Goal: Contribute content: Add original content to the website for others to see

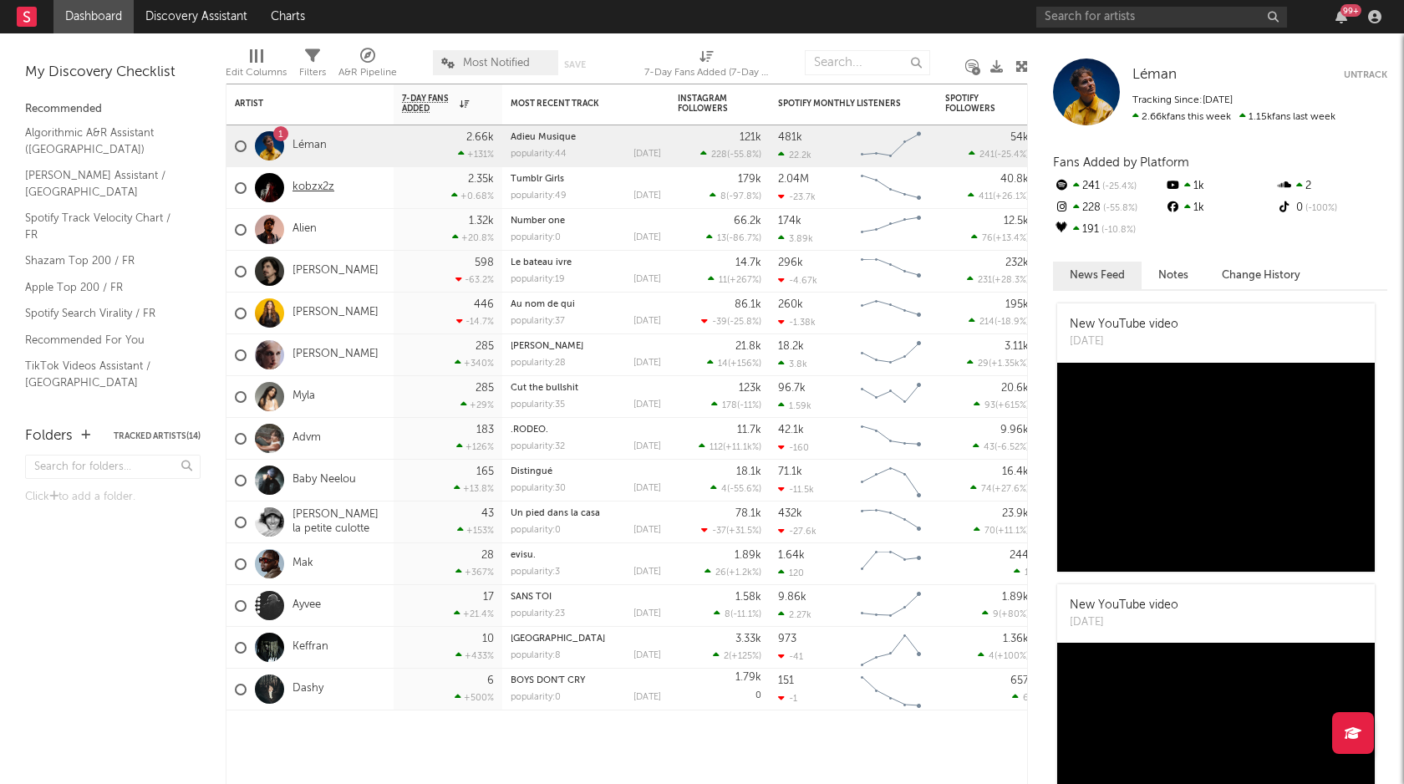
click at [318, 189] on link "kobzx2z" at bounding box center [313, 187] width 42 height 14
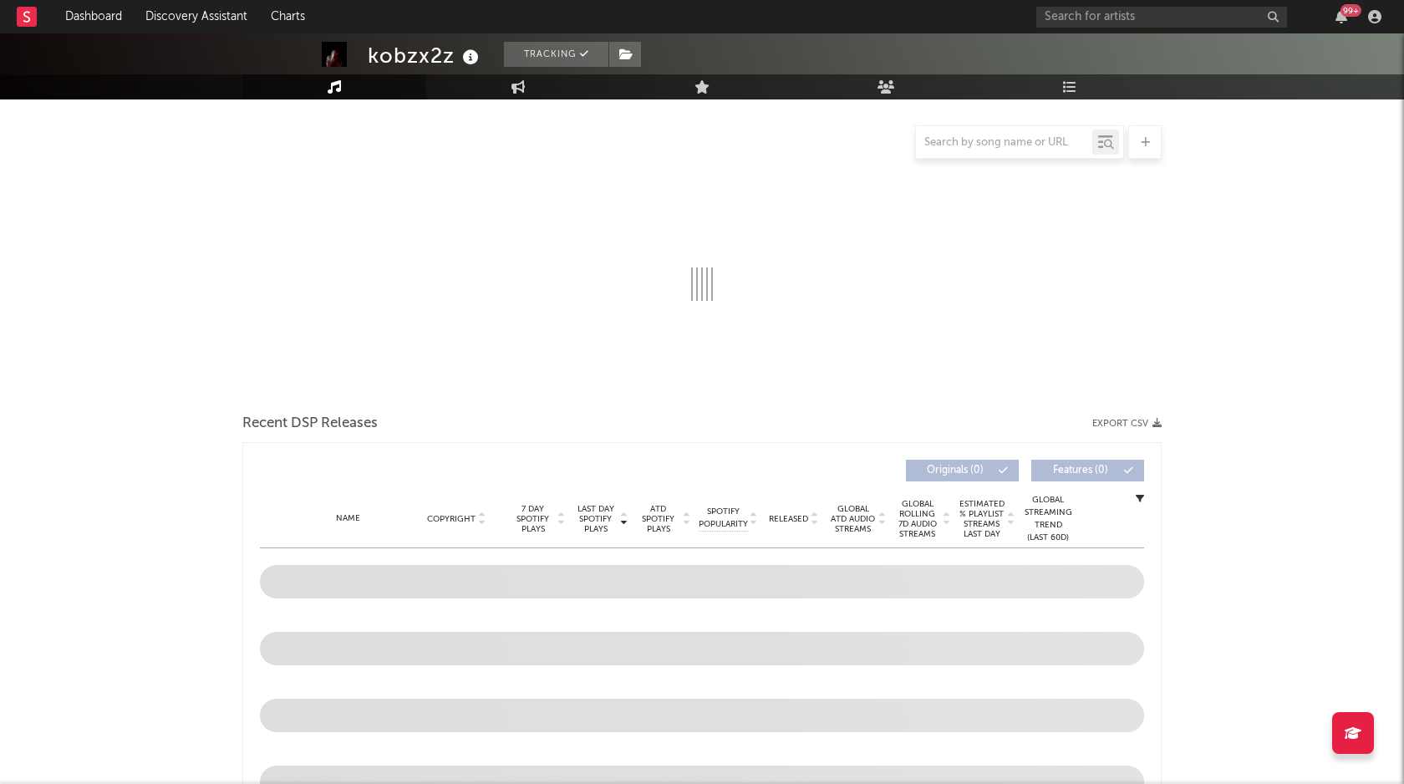
scroll to position [205, 0]
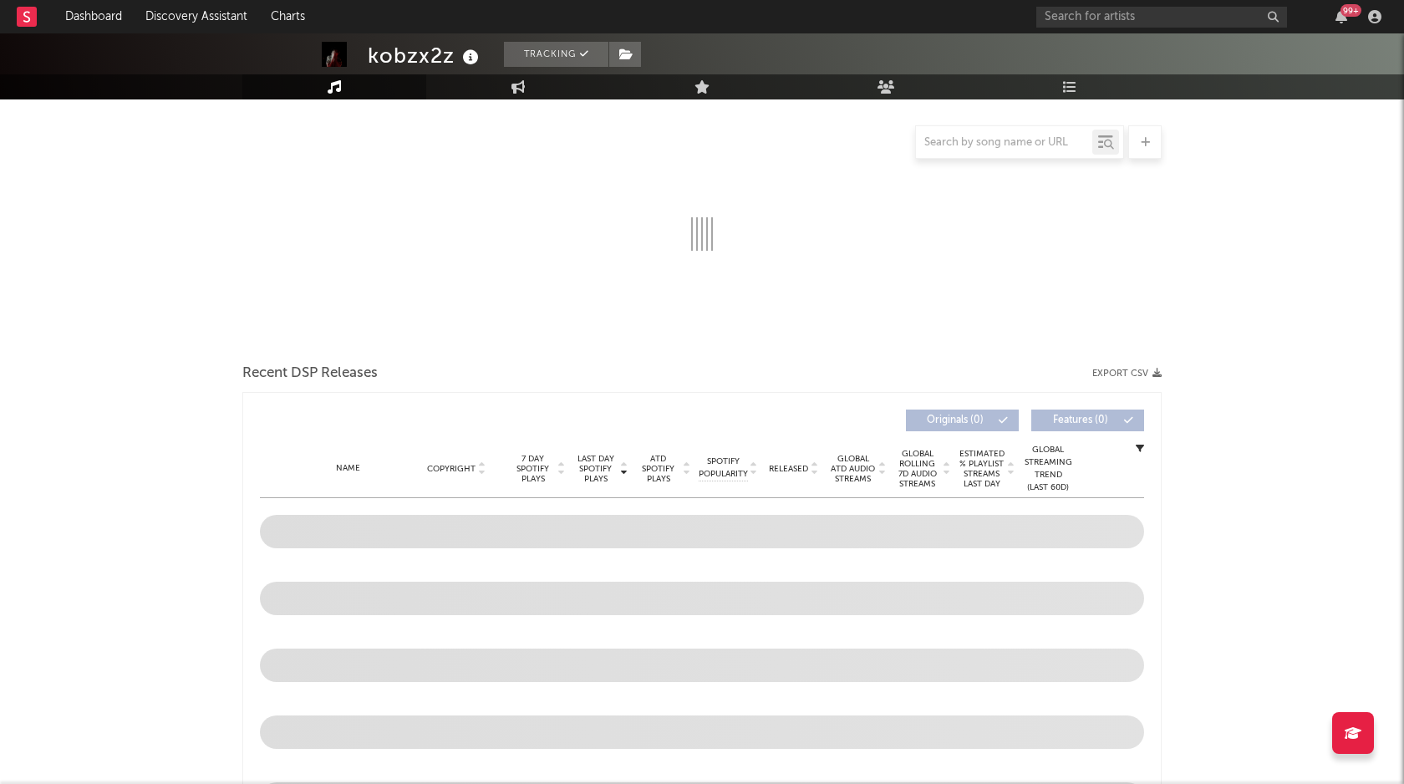
select select "6m"
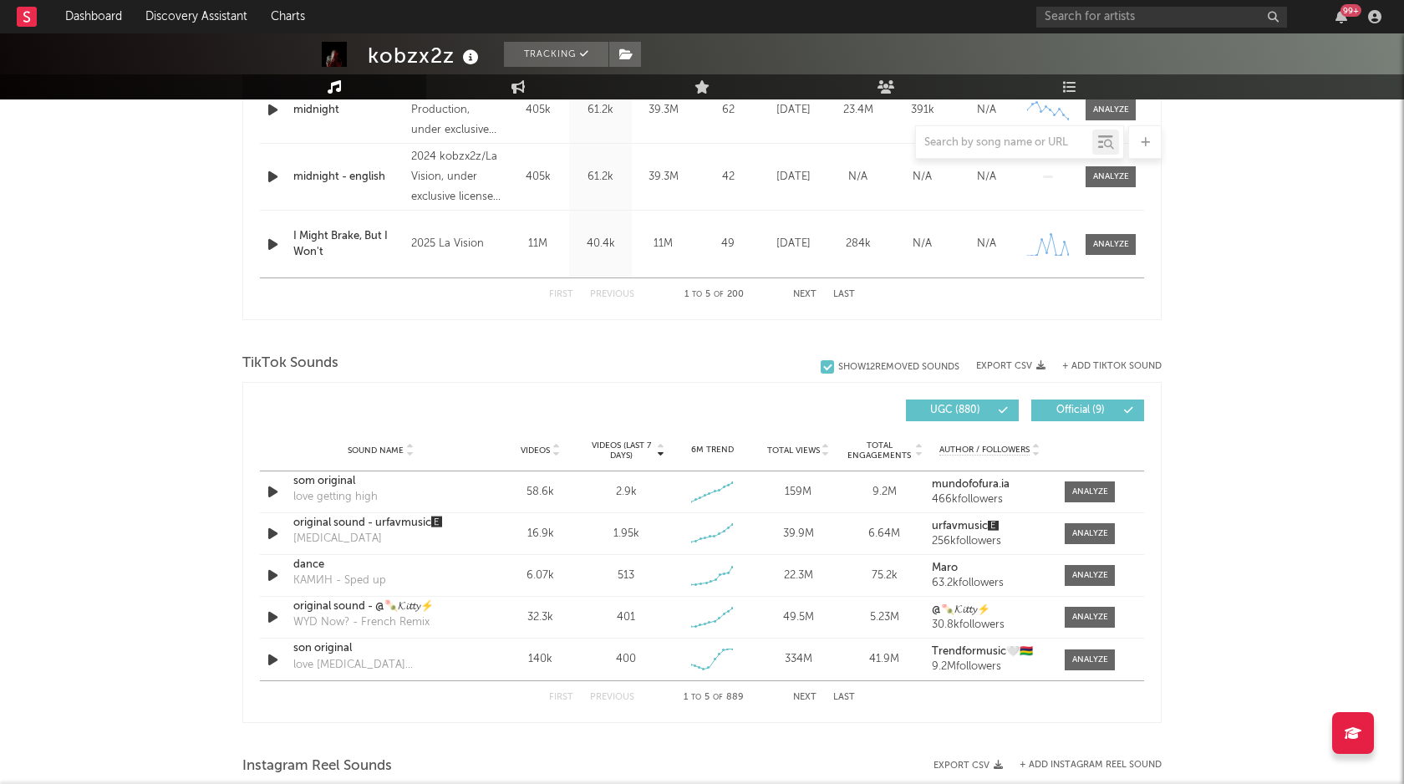
scroll to position [1045, 0]
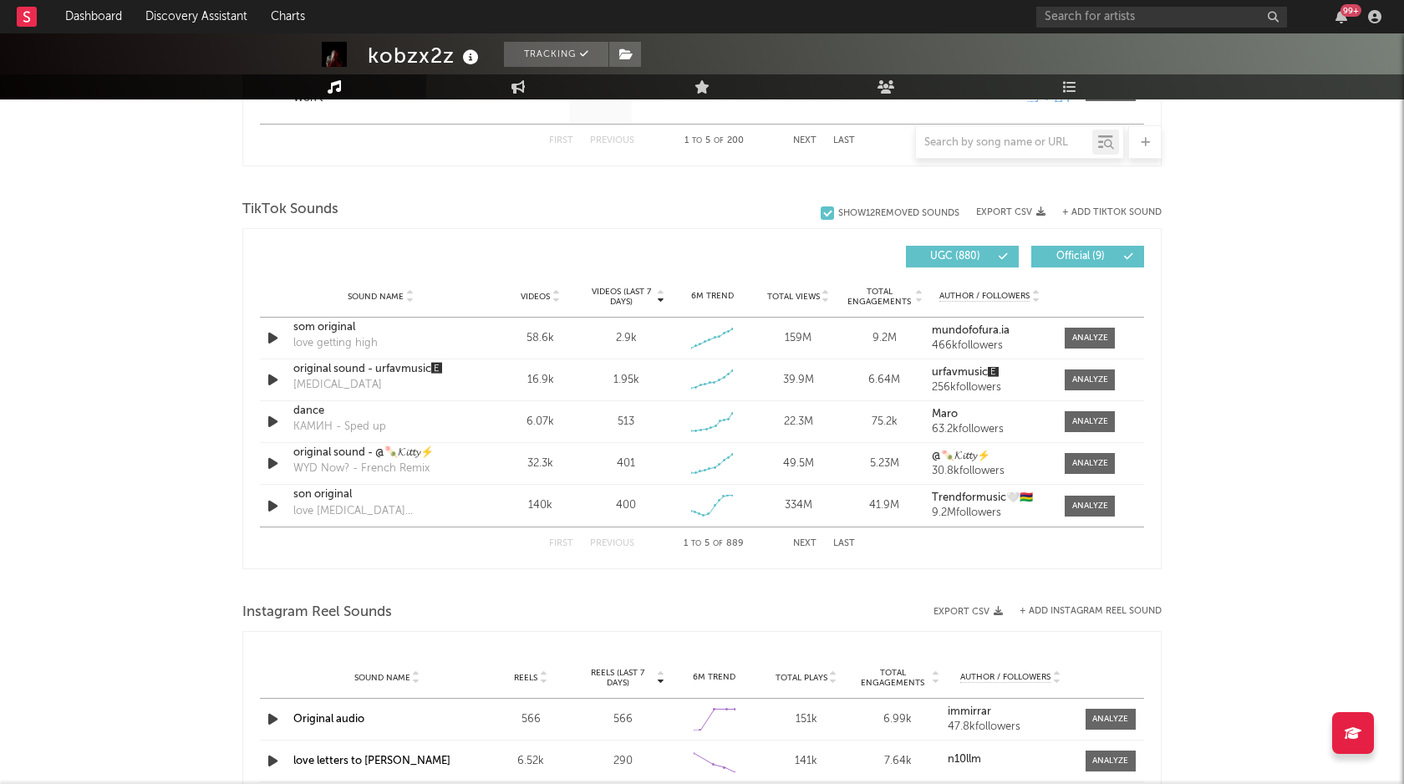
click at [625, 290] on span "Videos (last 7 days)" at bounding box center [621, 297] width 68 height 20
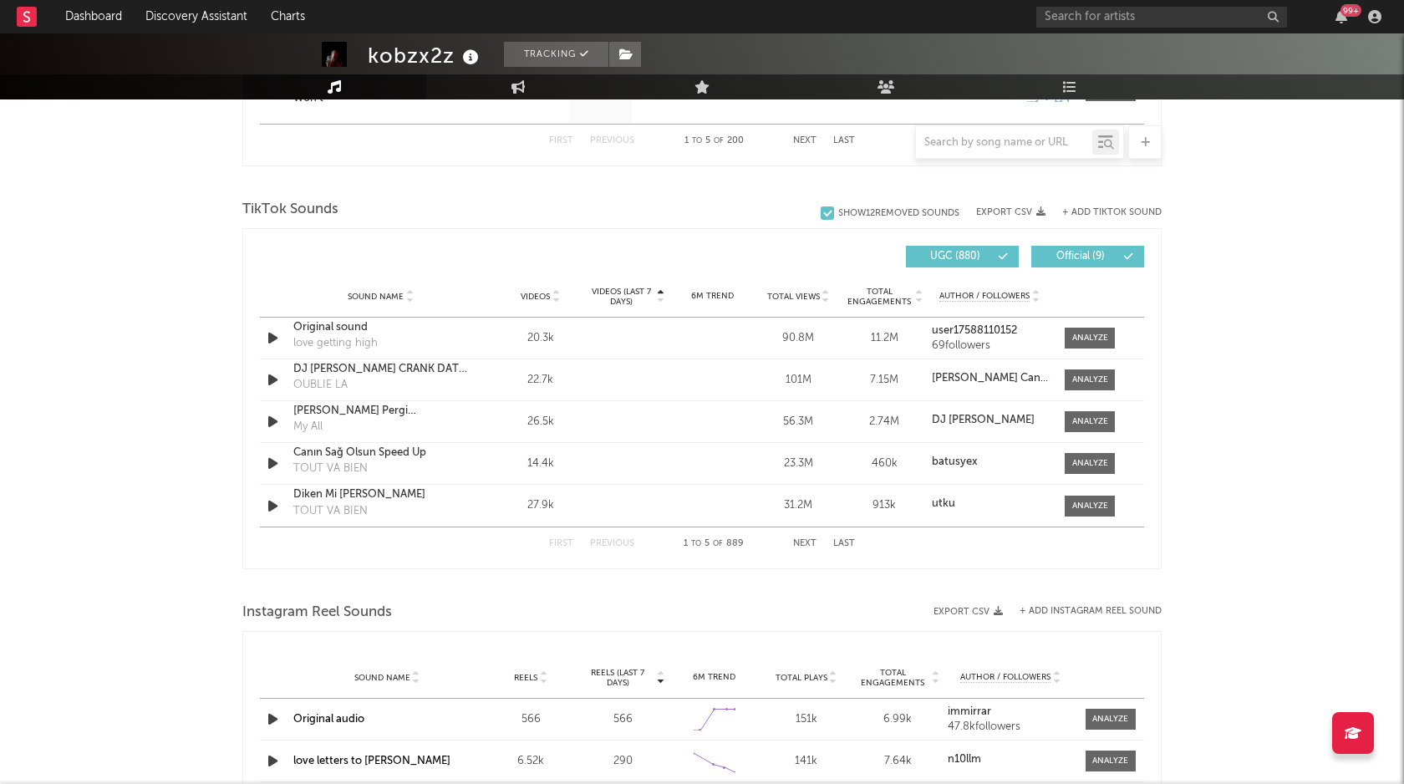
click at [625, 290] on span "Videos (last 7 days)" at bounding box center [621, 297] width 68 height 20
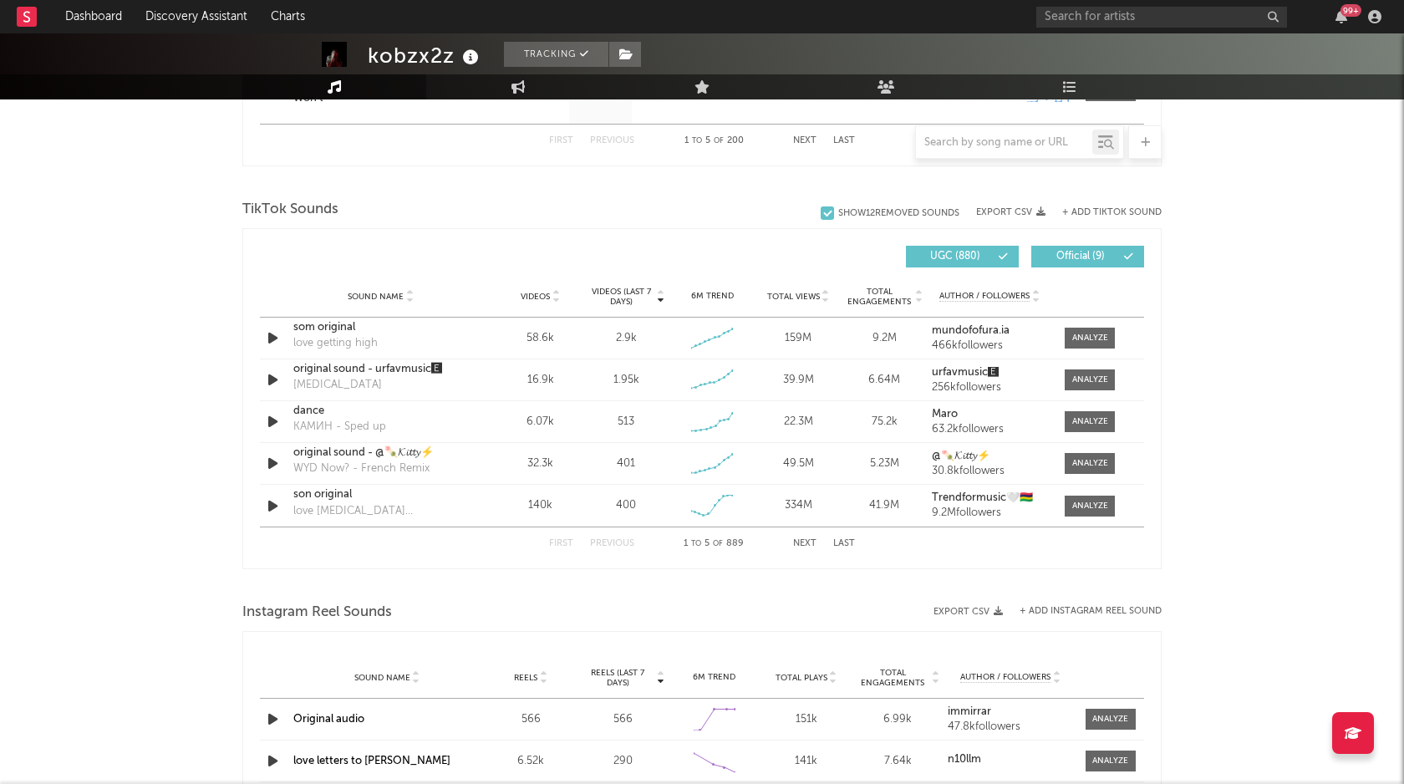
click at [1130, 210] on button "+ Add TikTok Sound" at bounding box center [1111, 212] width 99 height 9
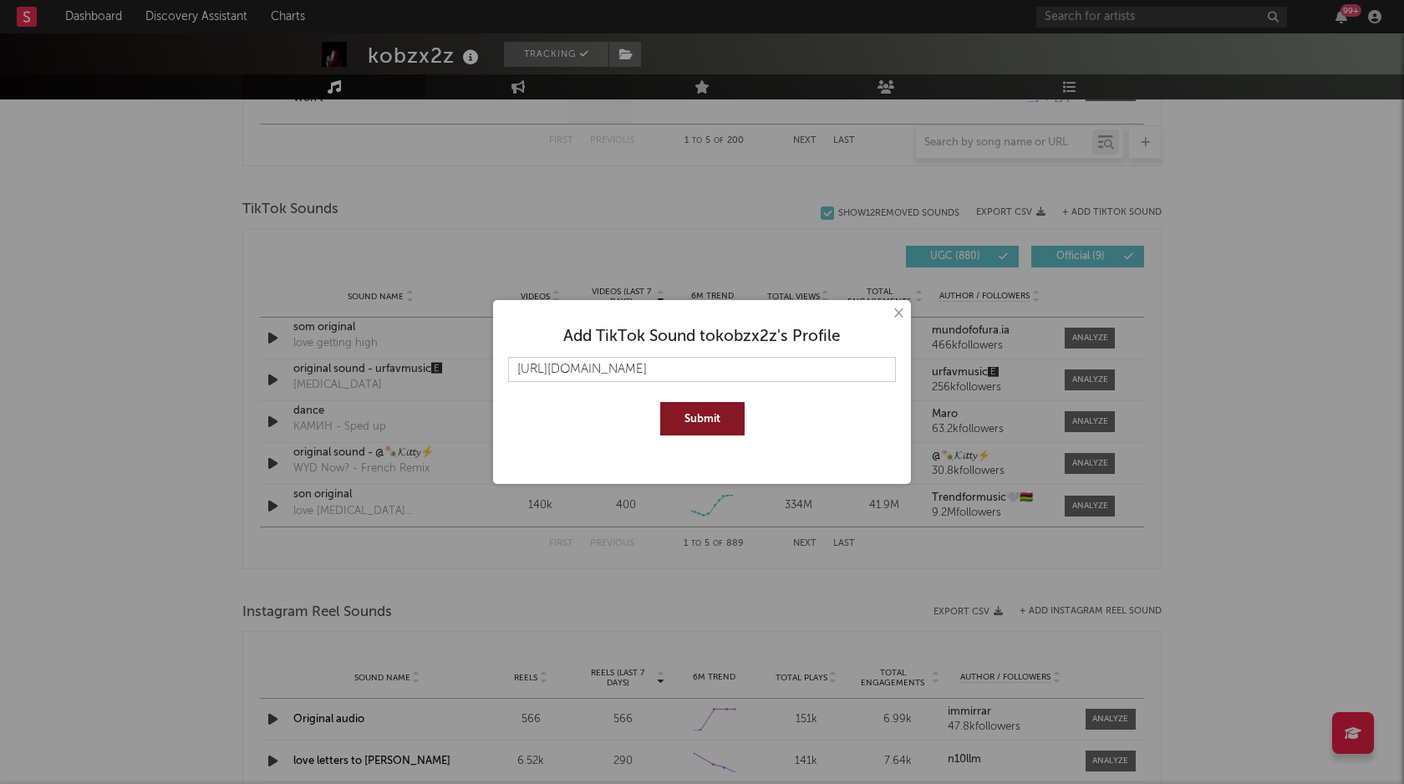
scroll to position [0, 4211]
type input "[URL][DOMAIN_NAME]"
click at [719, 412] on button "Submit" at bounding box center [702, 418] width 84 height 33
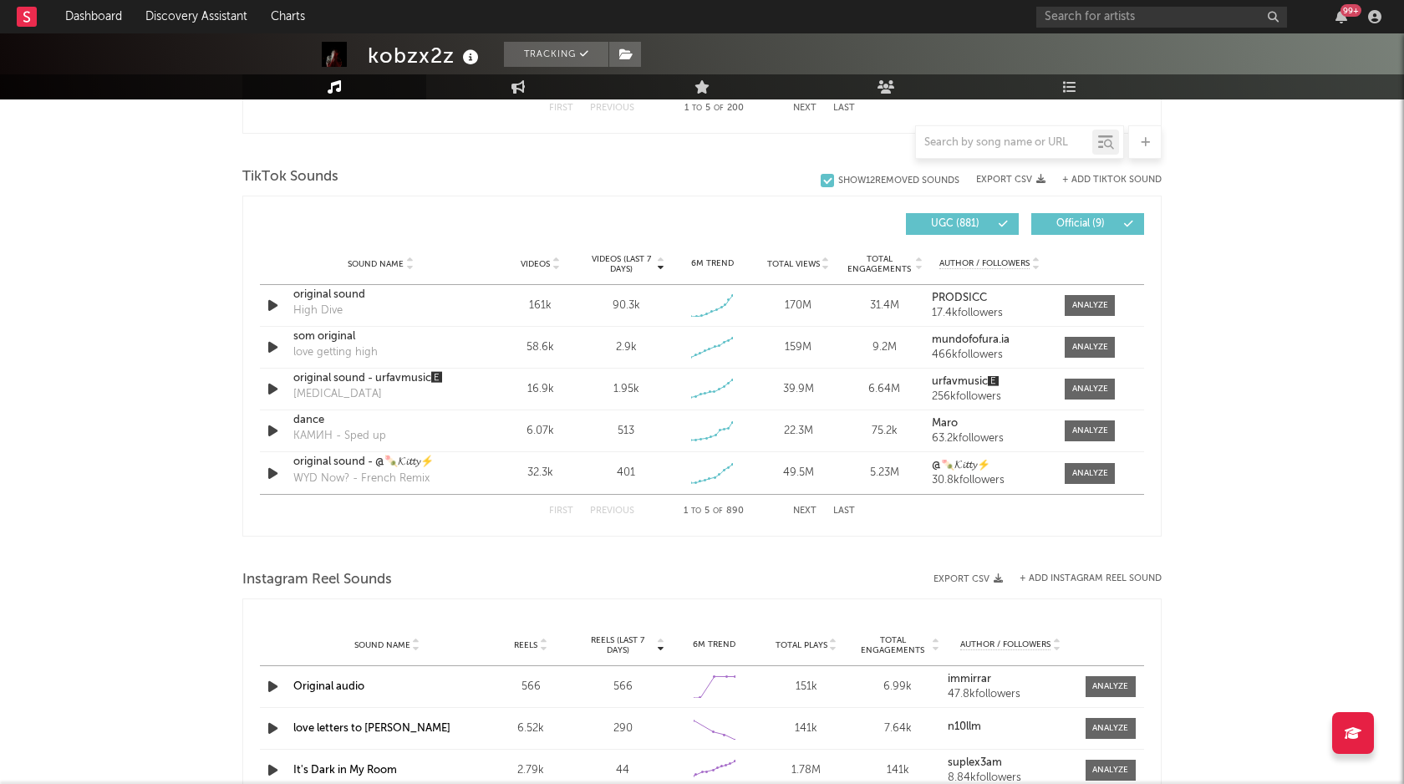
scroll to position [1072, 0]
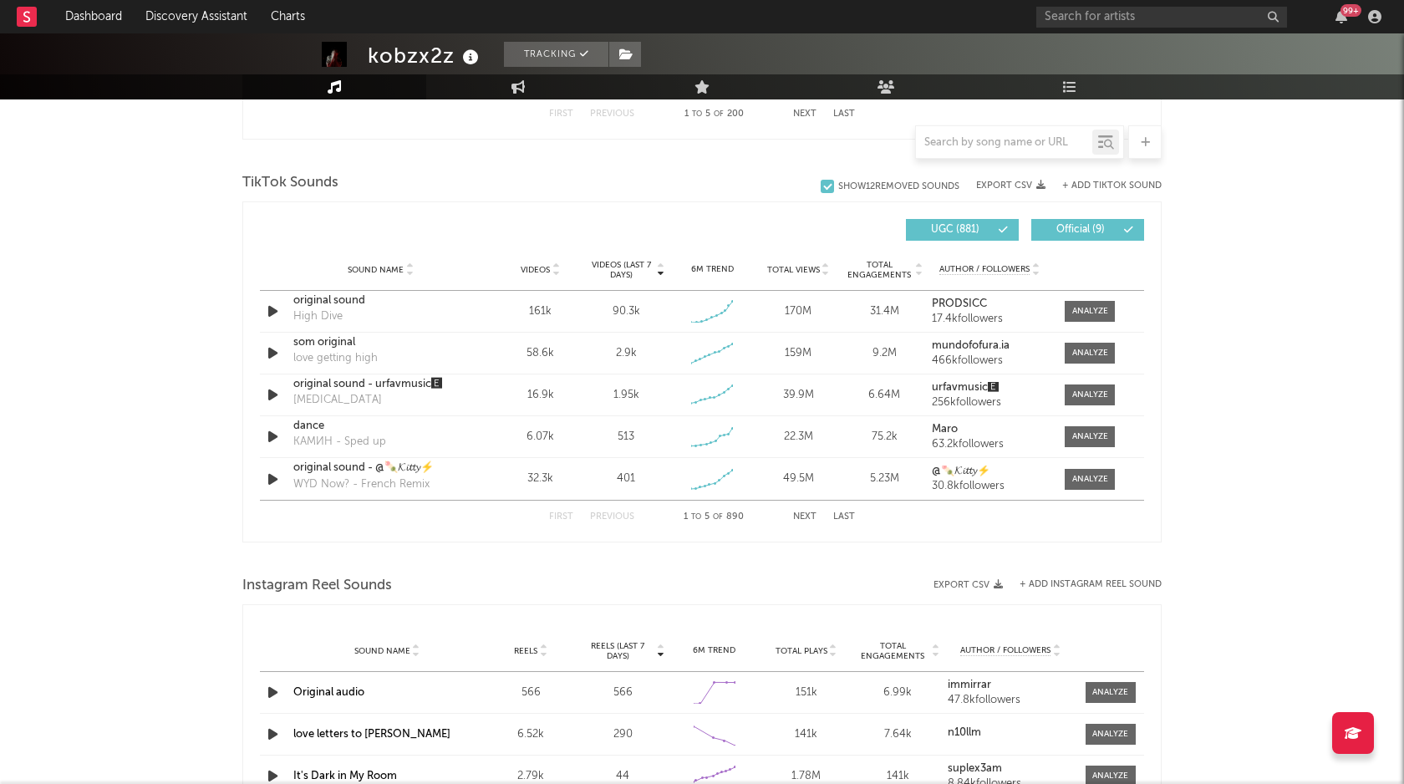
click at [1134, 185] on button "+ Add TikTok Sound" at bounding box center [1111, 185] width 99 height 9
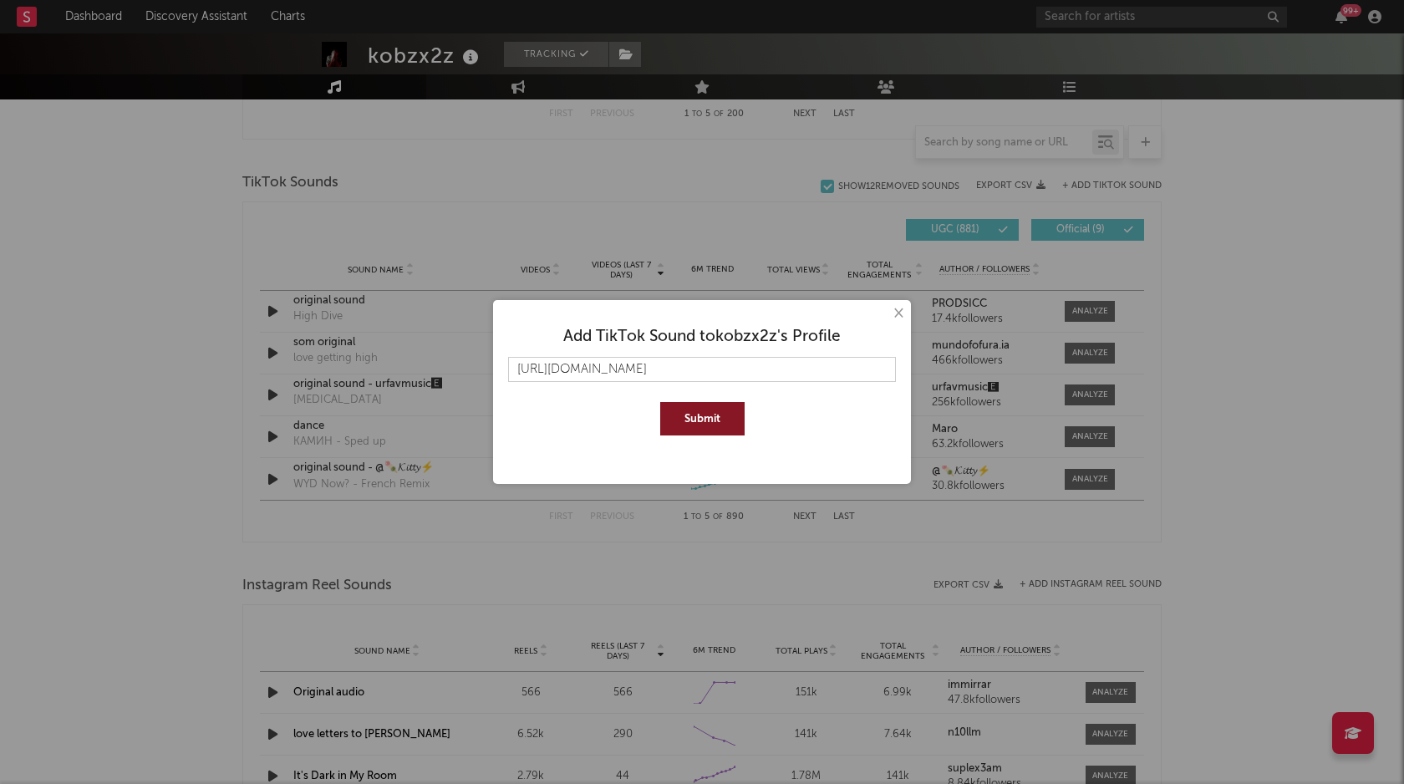
scroll to position [0, 4212]
type input "[URL][DOMAIN_NAME]"
click at [683, 421] on button "Submit" at bounding box center [702, 418] width 84 height 33
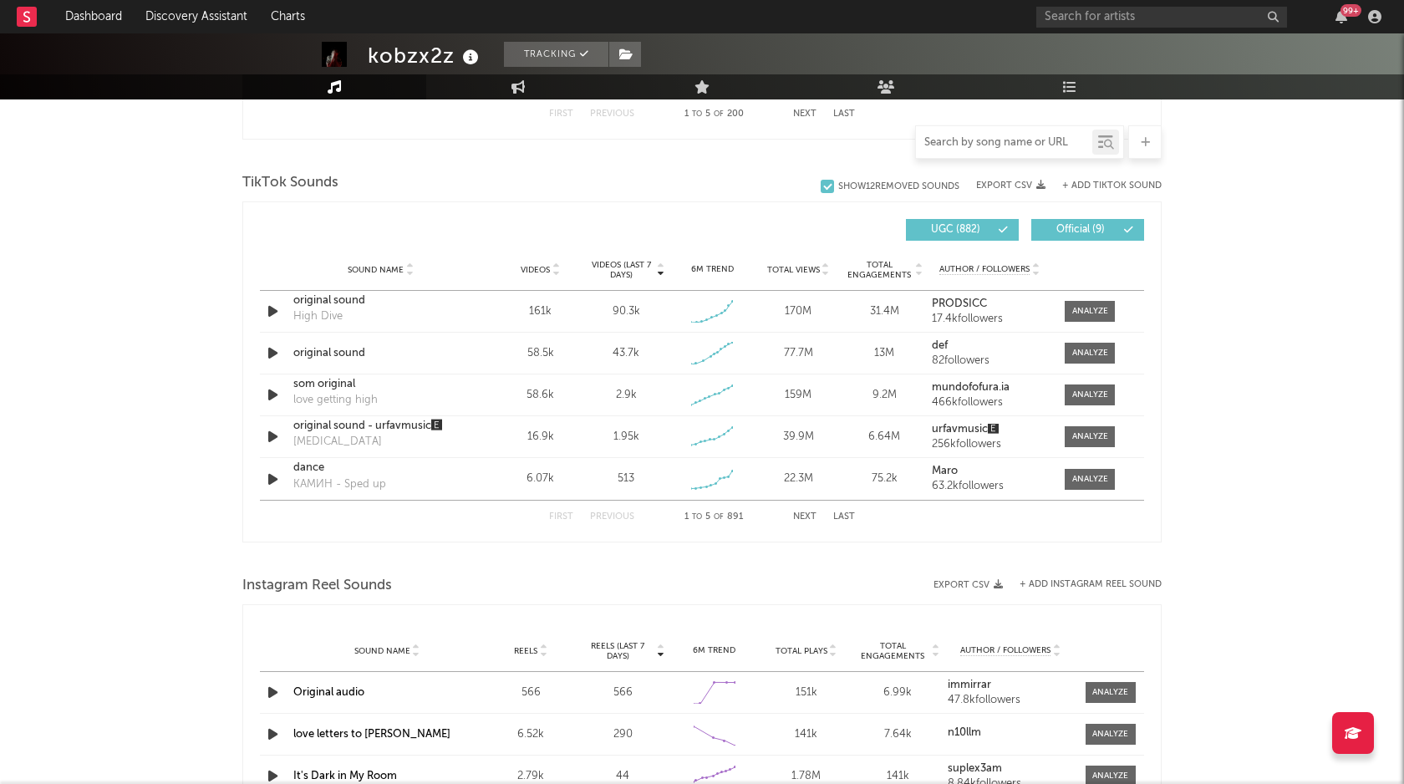
click at [1035, 145] on input "text" at bounding box center [1004, 142] width 176 height 13
paste input "[URL][DOMAIN_NAME]"
type input "[URL][DOMAIN_NAME]"
click at [1109, 184] on button "+ Add TikTok Sound" at bounding box center [1111, 185] width 99 height 9
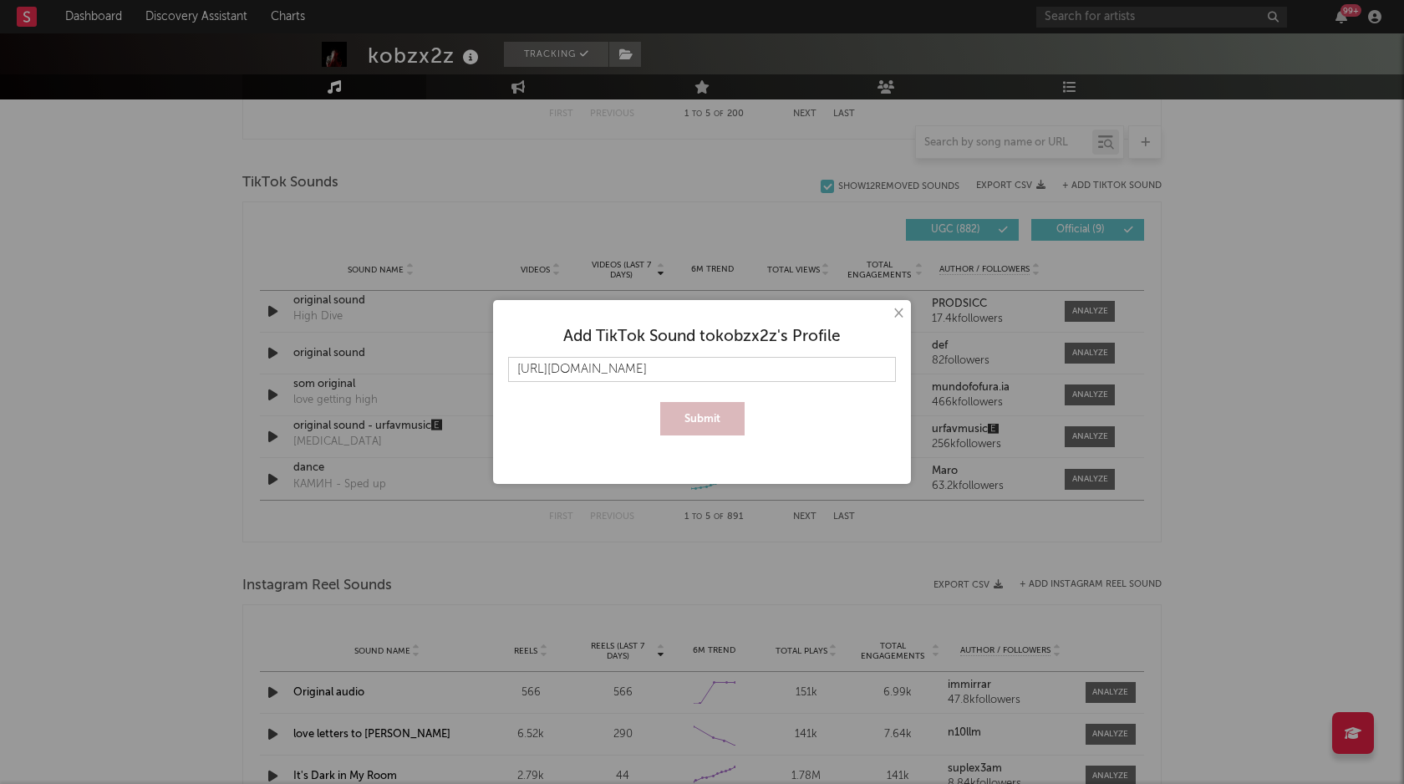
scroll to position [0, 4214]
type input "[URL][DOMAIN_NAME]"
click at [655, 422] on div "Submit" at bounding box center [702, 418] width 388 height 33
click at [667, 414] on button "Submit" at bounding box center [702, 418] width 84 height 33
